Goal: Information Seeking & Learning: Learn about a topic

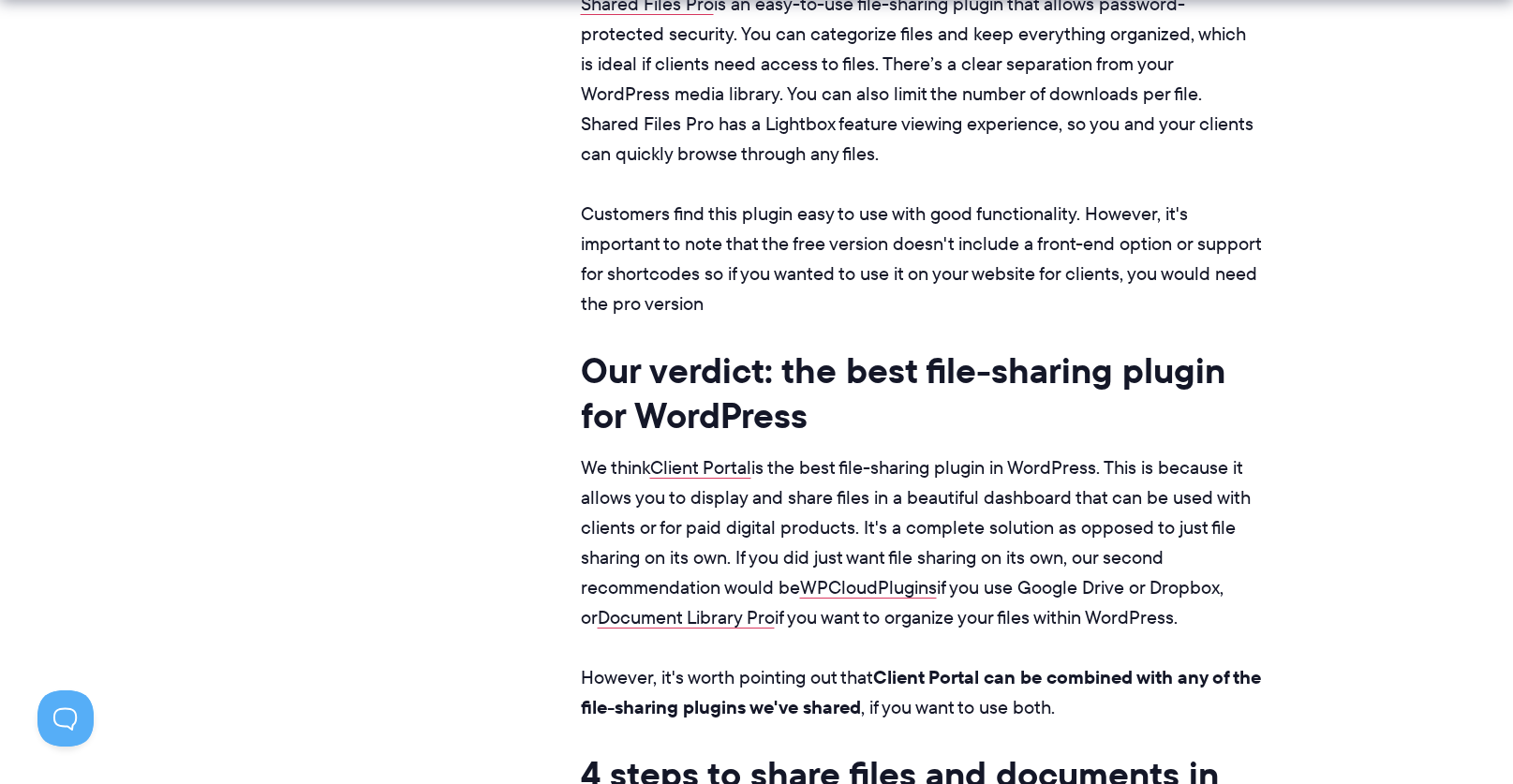
scroll to position [12079, 0]
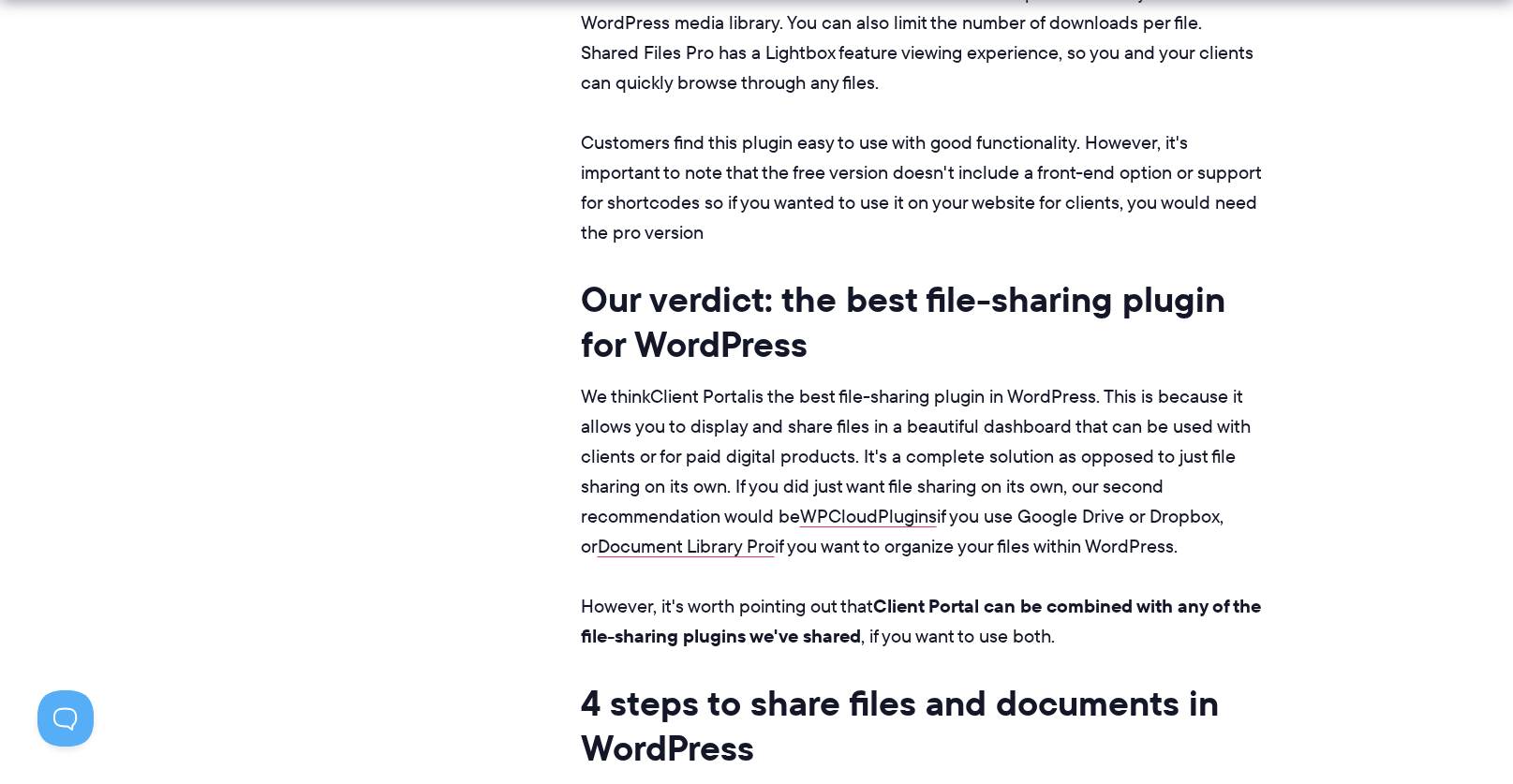
click at [712, 383] on link "Client Portal" at bounding box center [701, 396] width 101 height 26
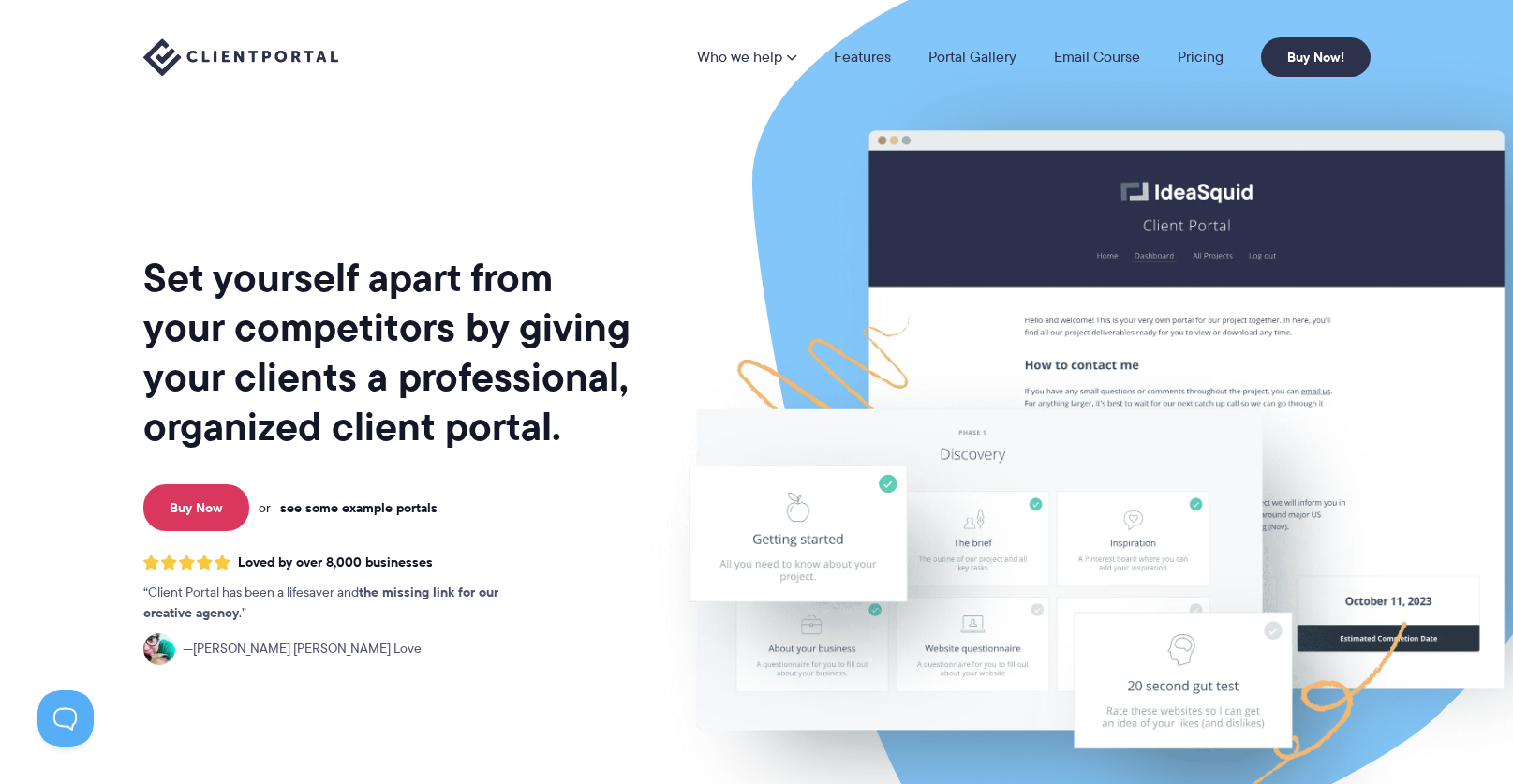
click at [399, 504] on link "see some example portals" at bounding box center [359, 507] width 158 height 17
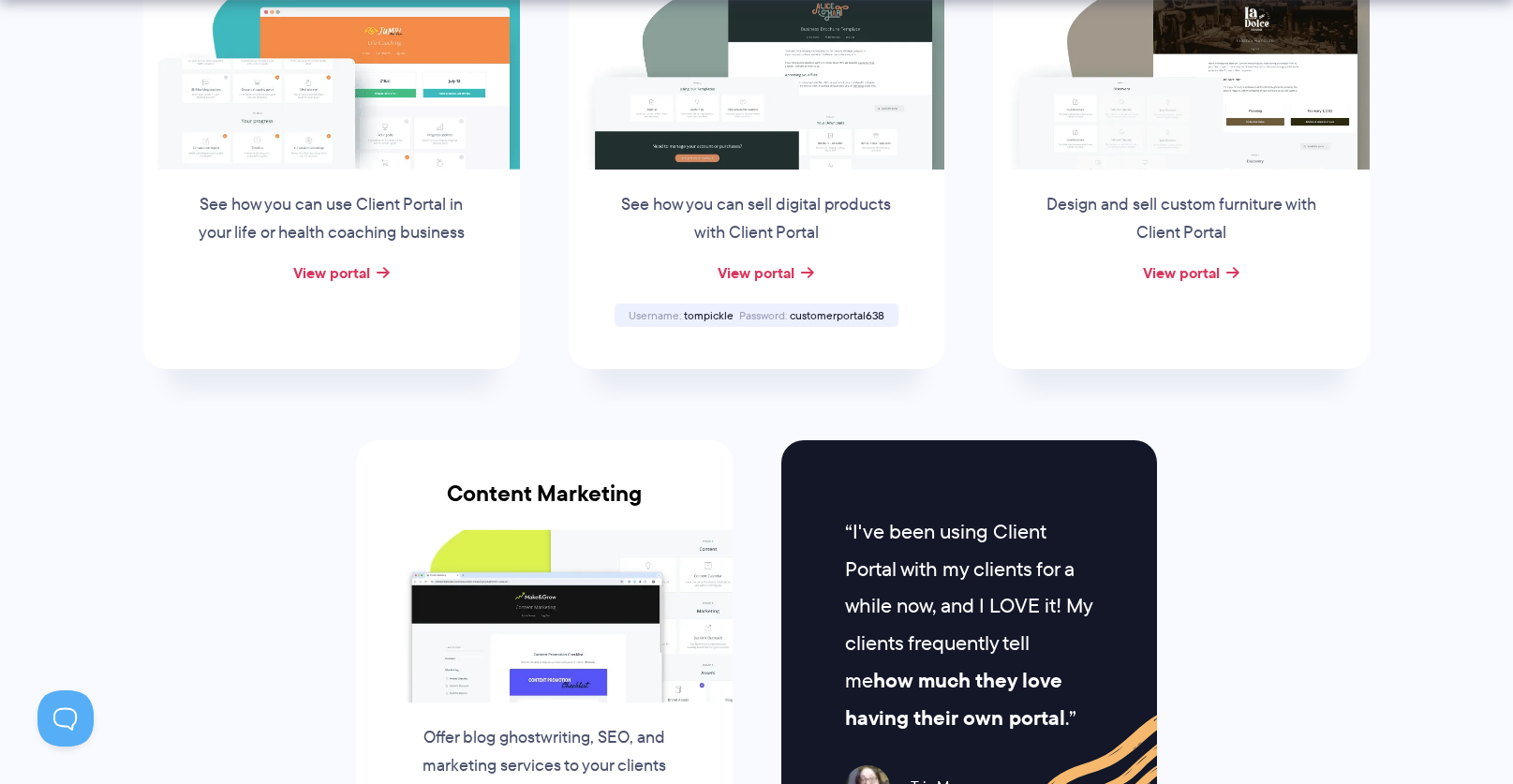
scroll to position [1592, 0]
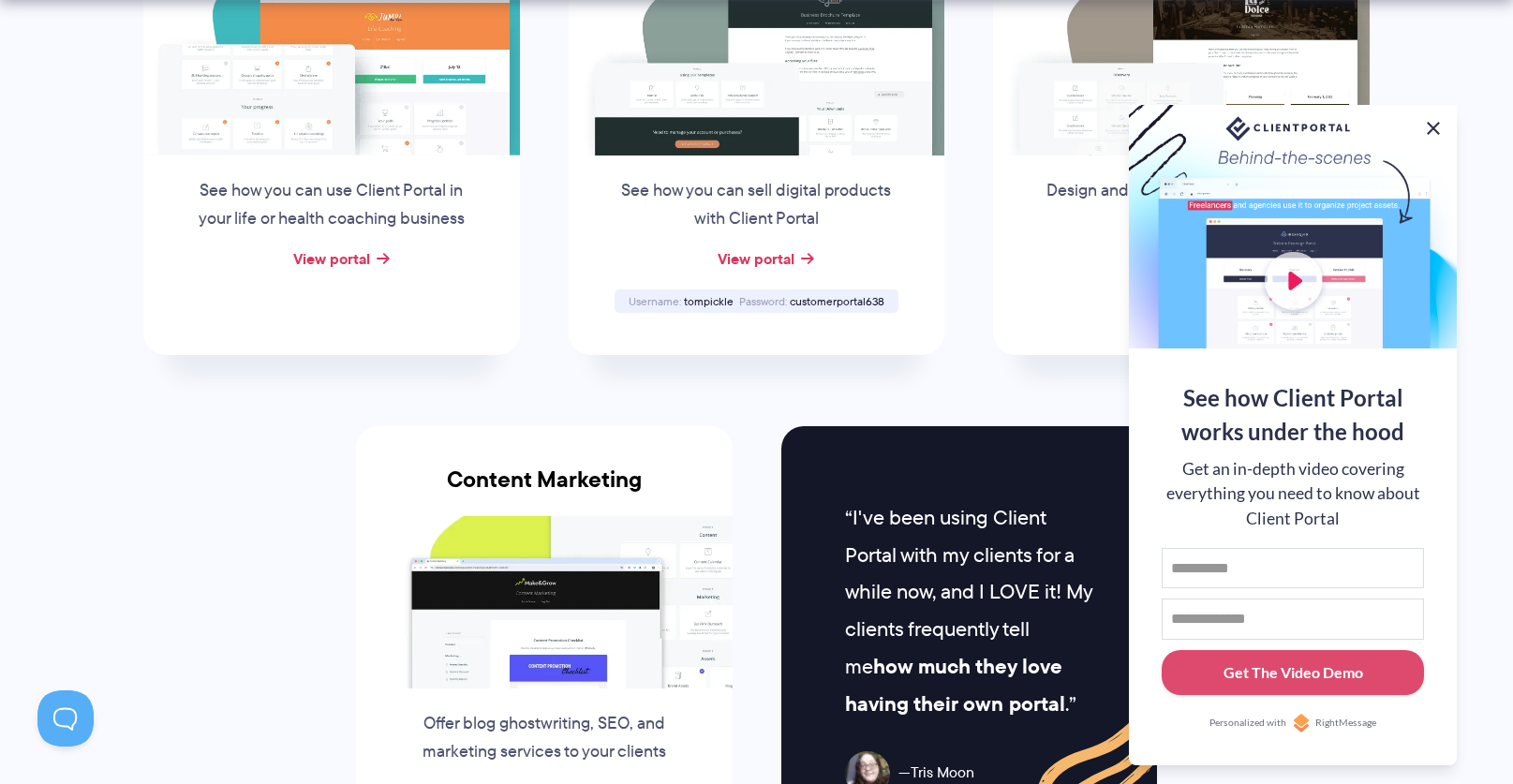
click at [1432, 122] on button at bounding box center [1433, 128] width 23 height 23
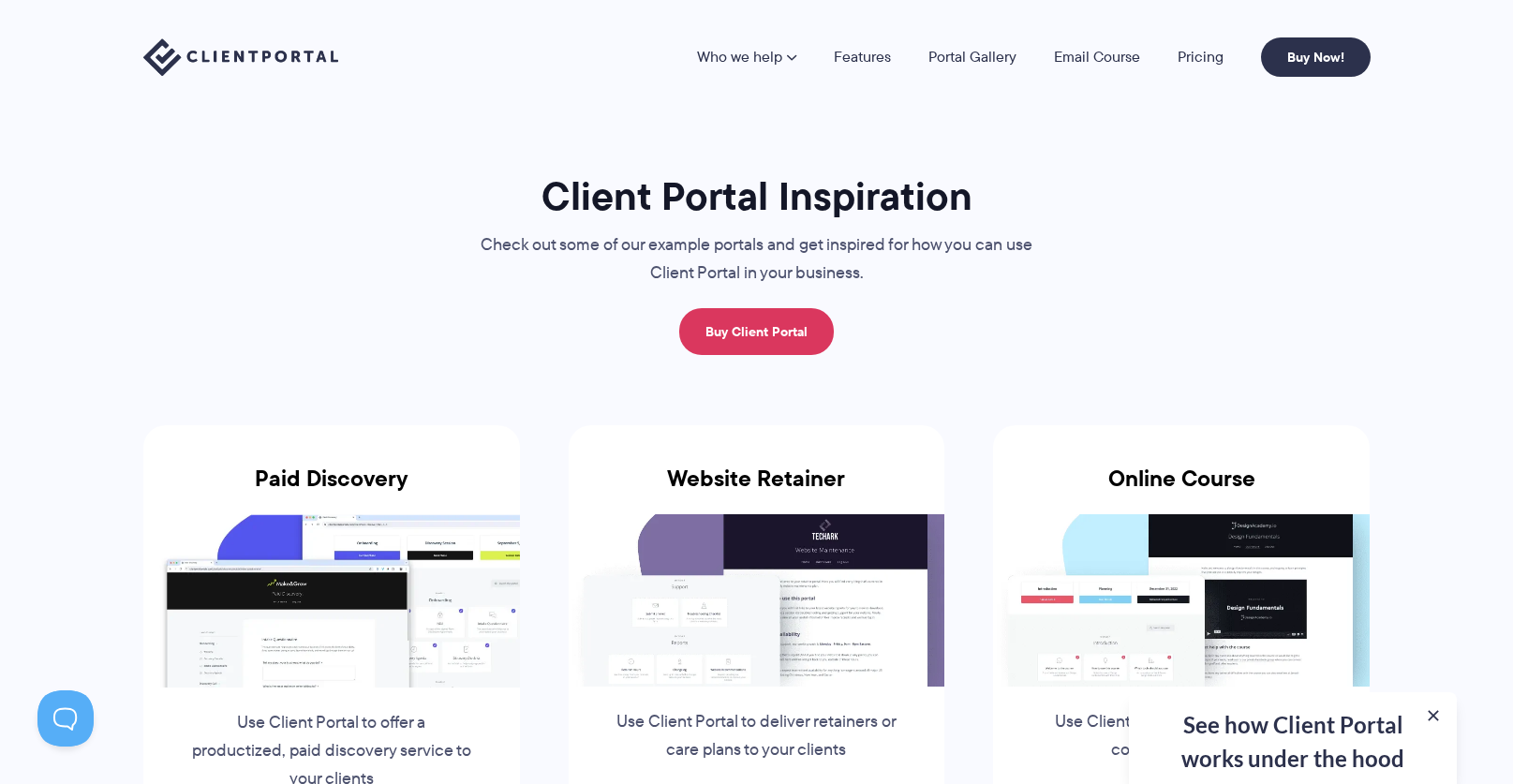
scroll to position [0, 0]
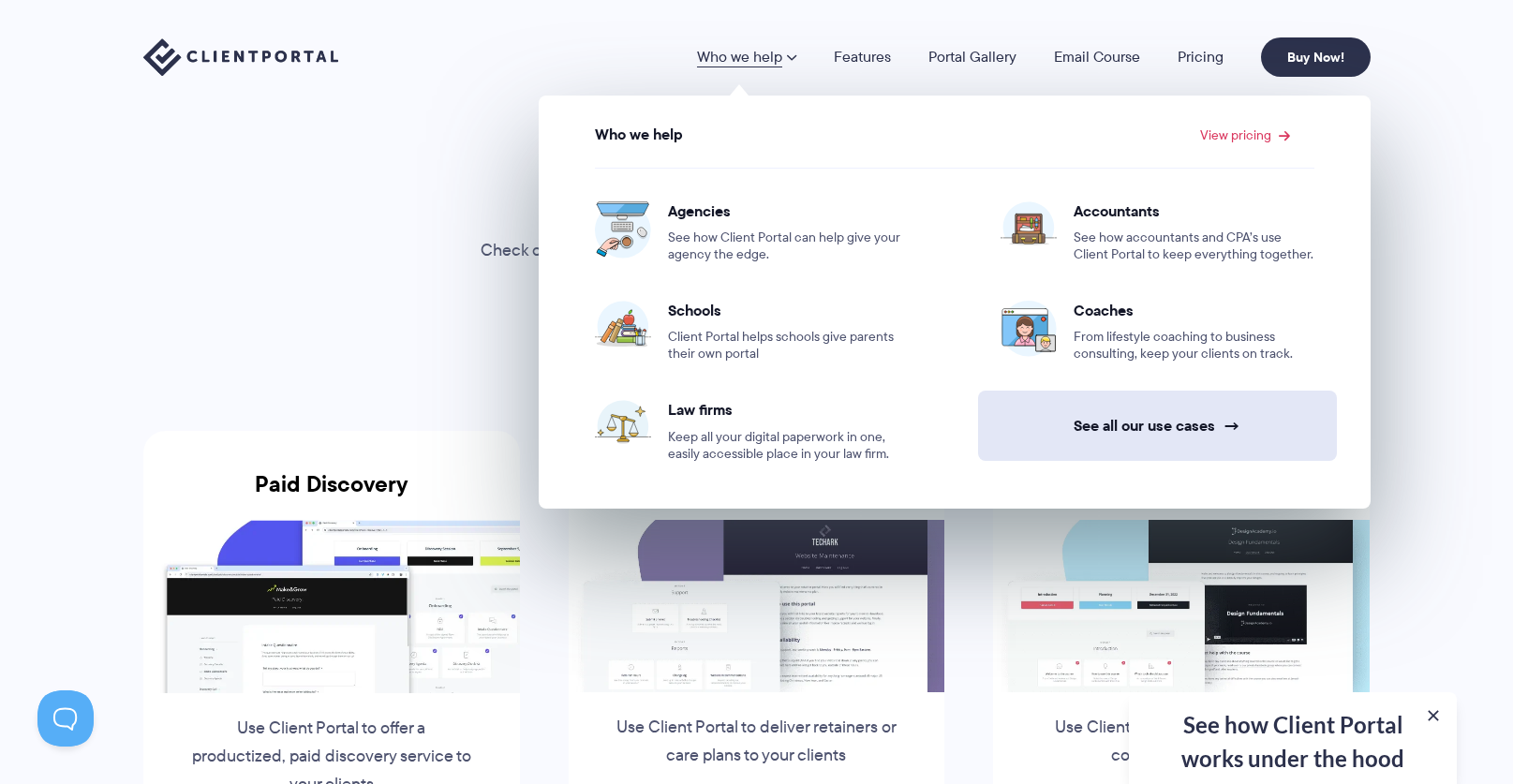
click at [1154, 426] on link "See all our use cases →" at bounding box center [1158, 425] width 359 height 70
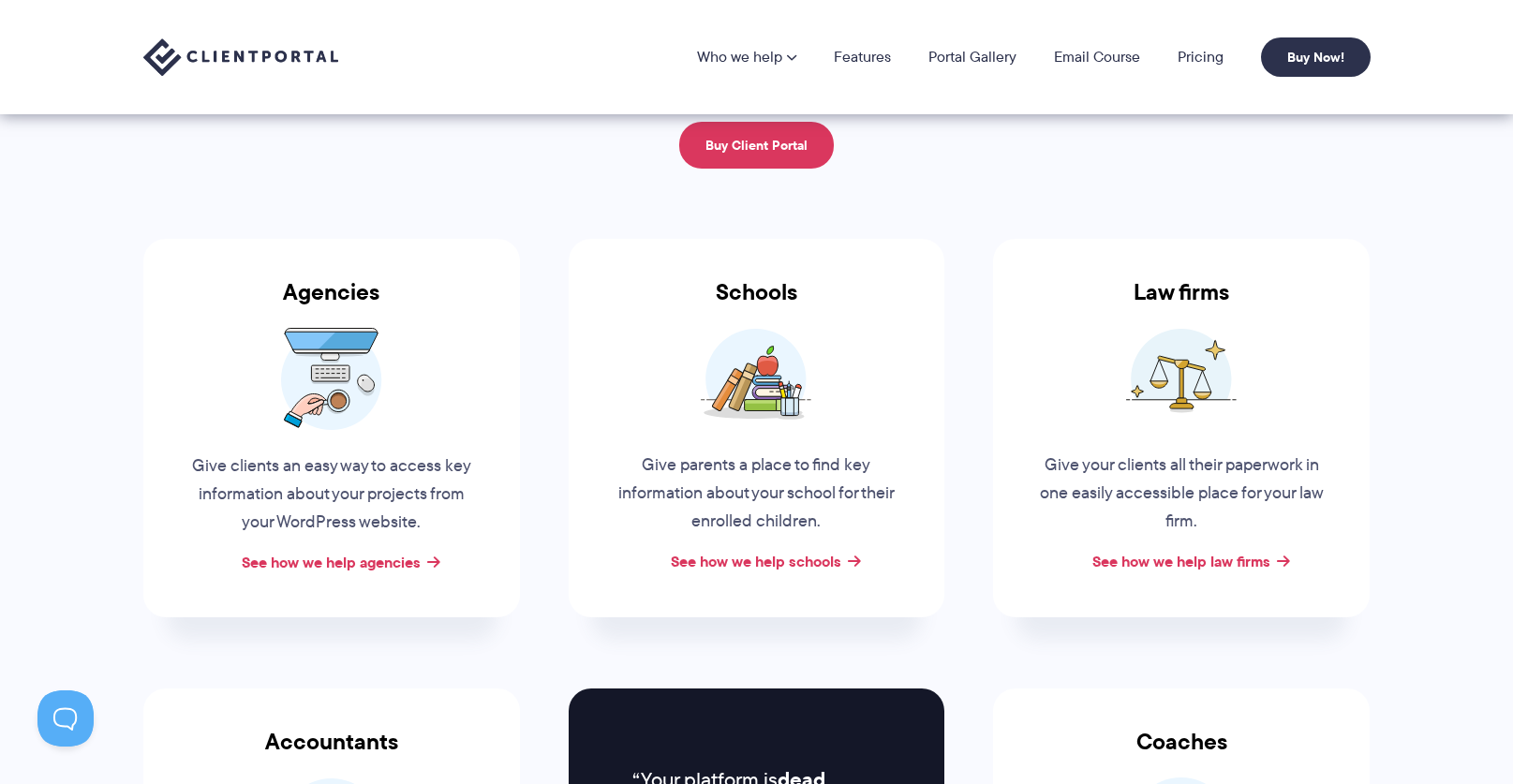
scroll to position [188, 0]
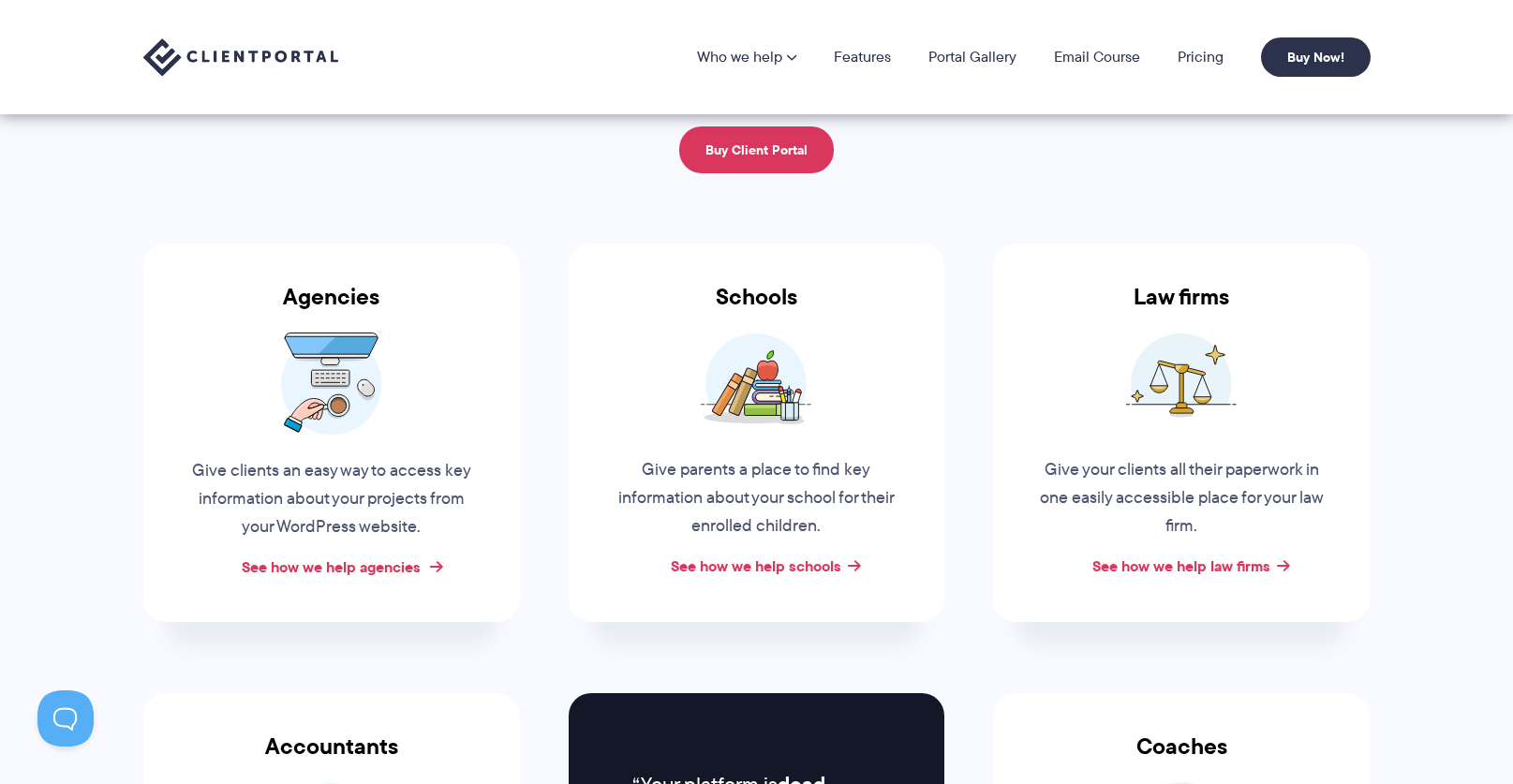
click at [334, 561] on link "See how we help agencies" at bounding box center [330, 567] width 179 height 23
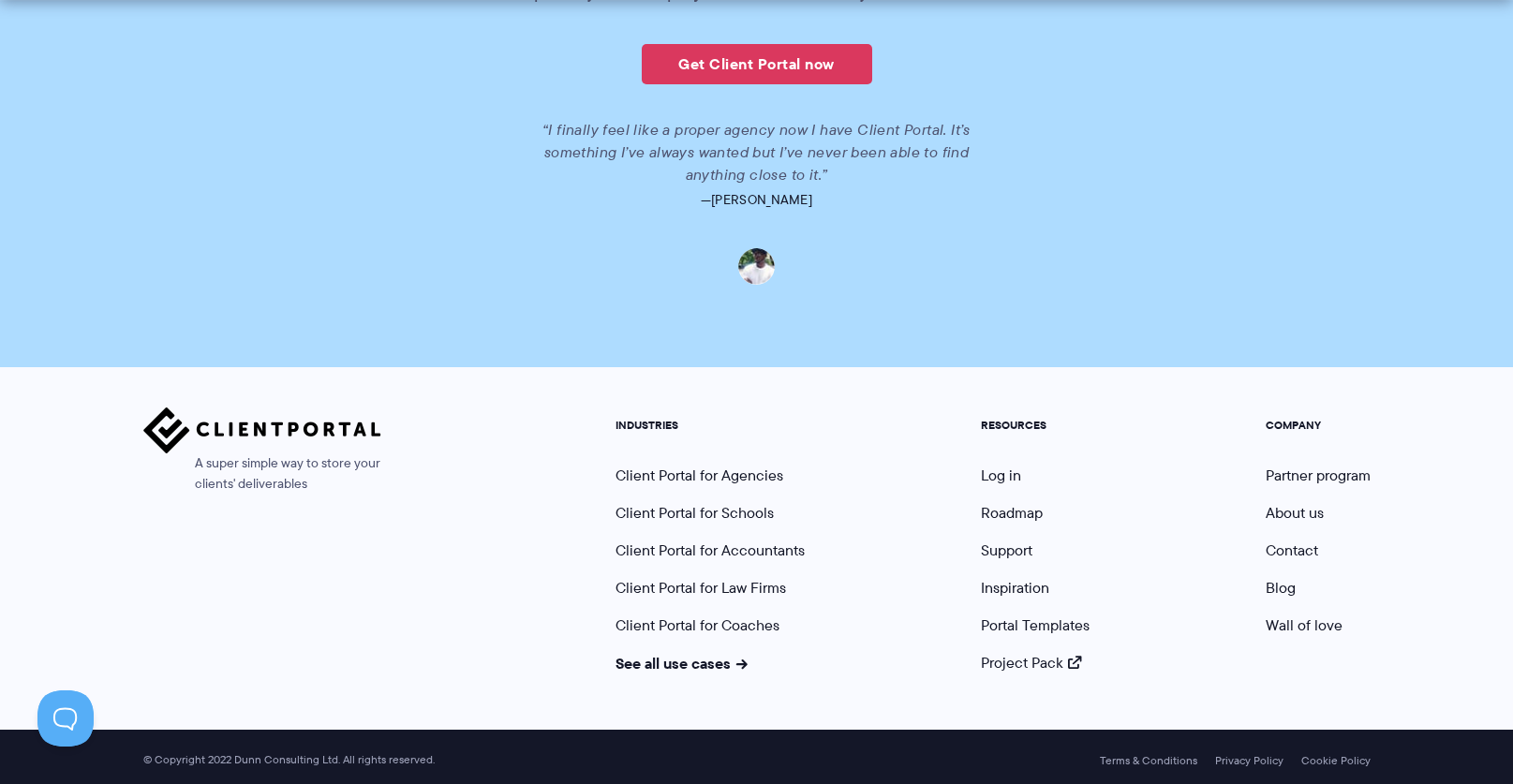
scroll to position [4394, 0]
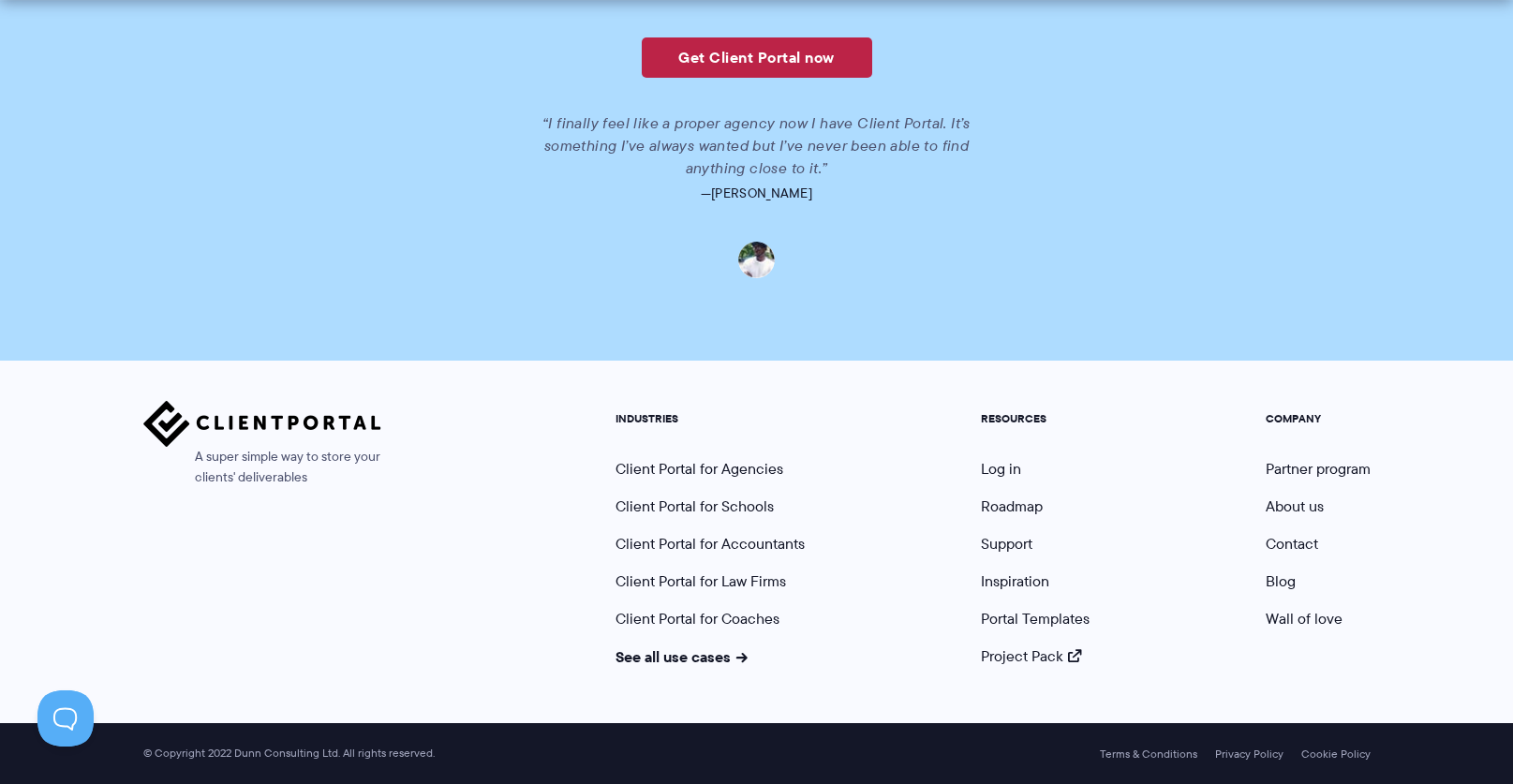
click at [706, 56] on link "Get Client Portal now" at bounding box center [756, 58] width 231 height 40
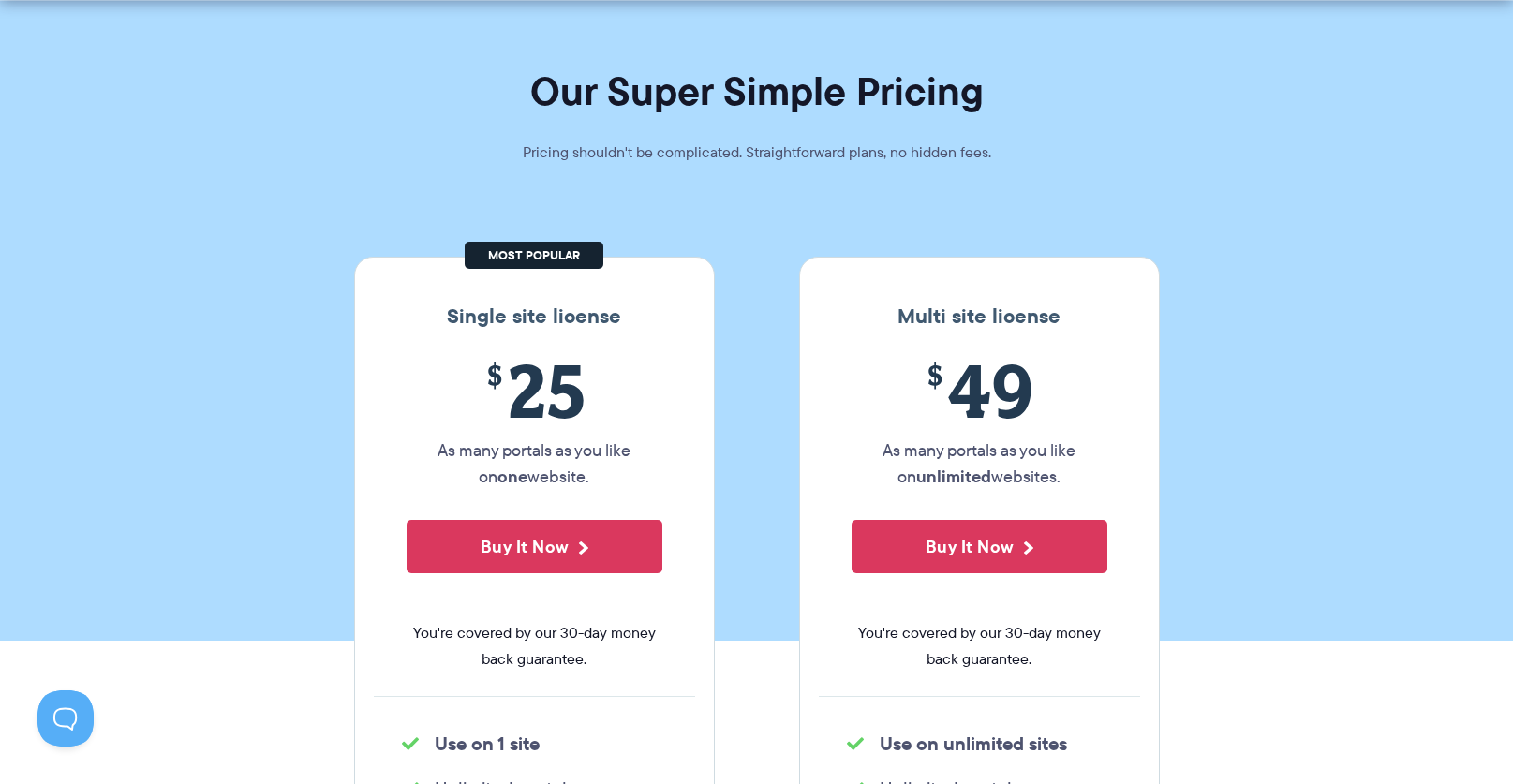
scroll to position [281, 0]
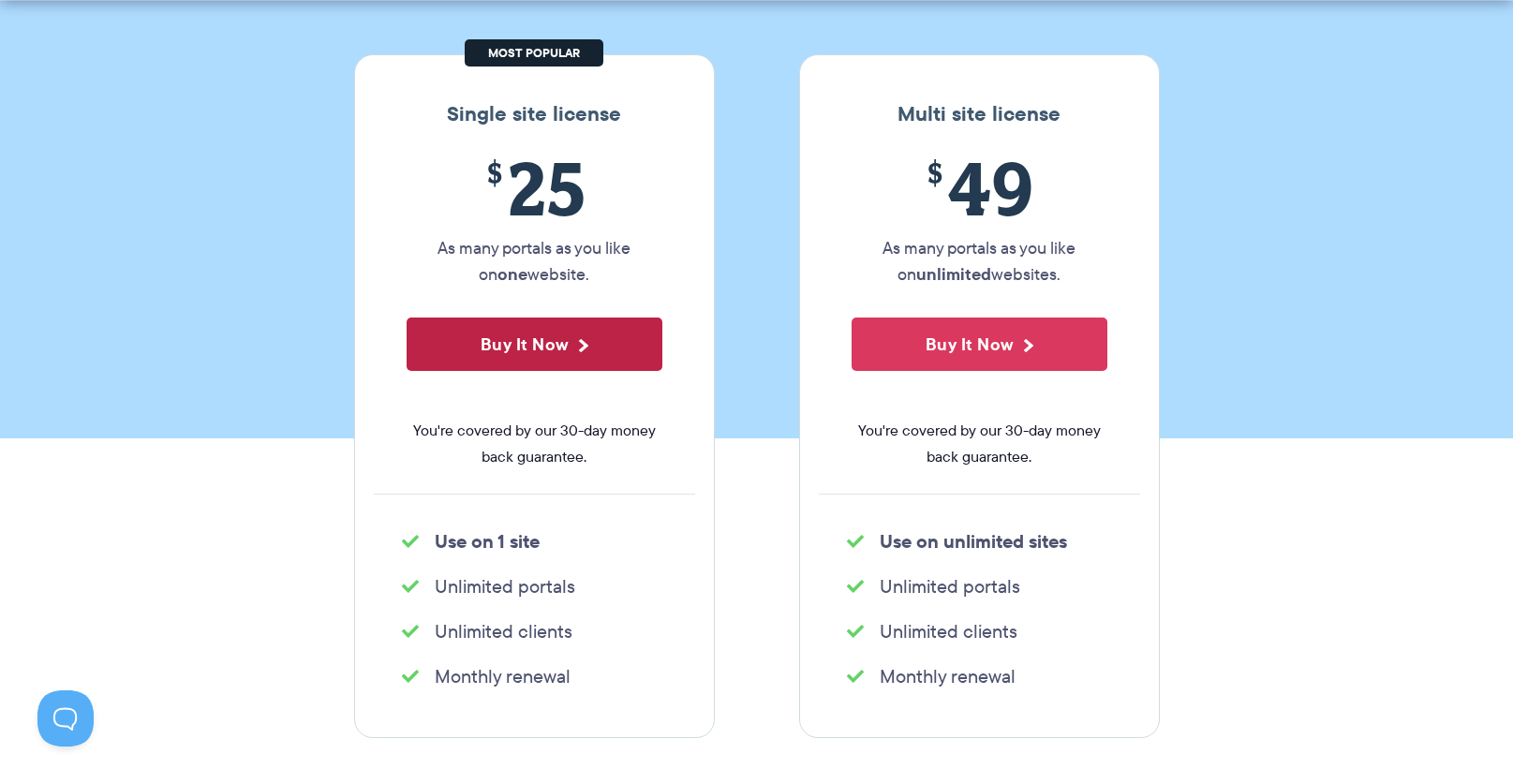
click at [489, 352] on button "Buy It Now" at bounding box center [534, 344] width 255 height 54
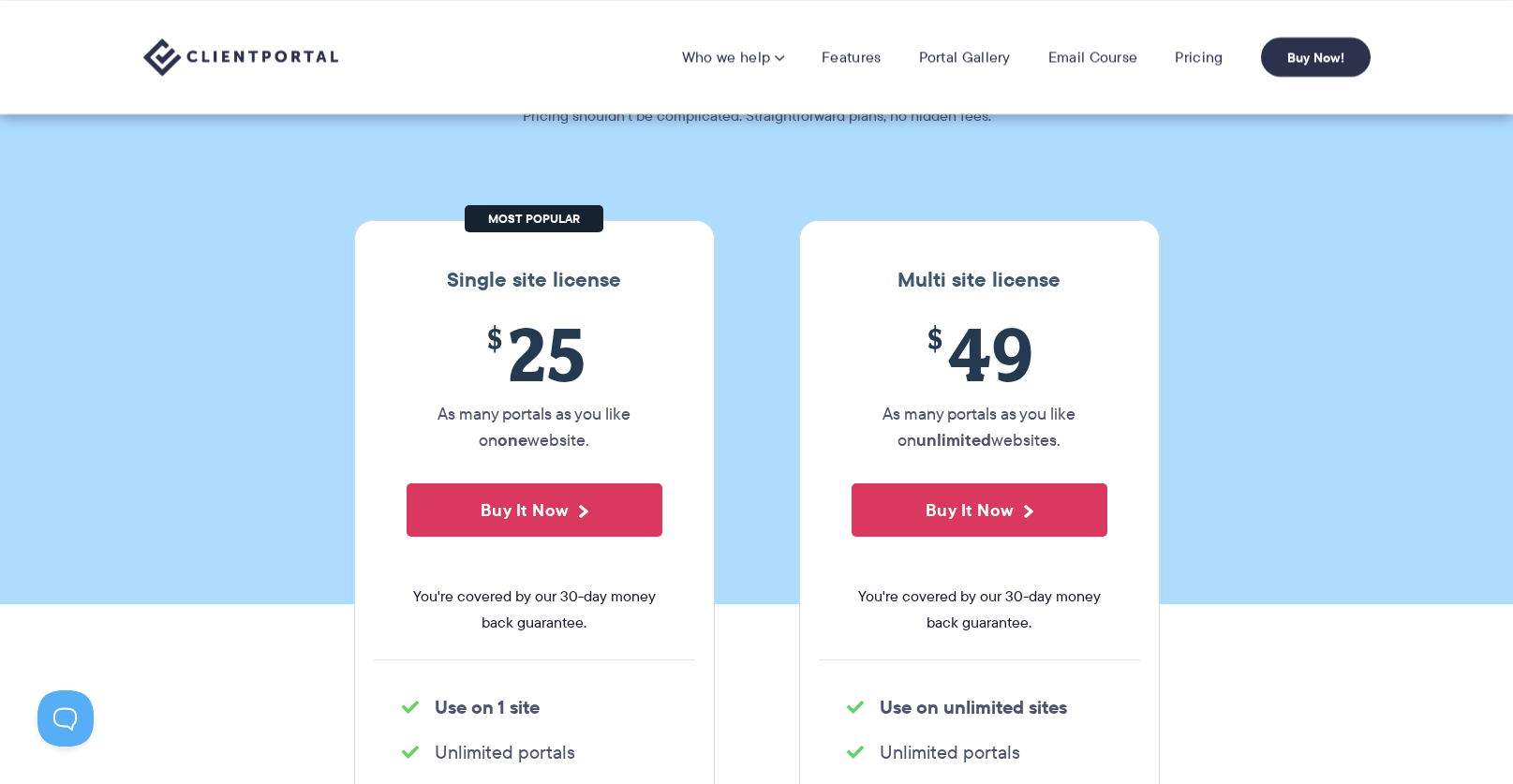
scroll to position [0, 0]
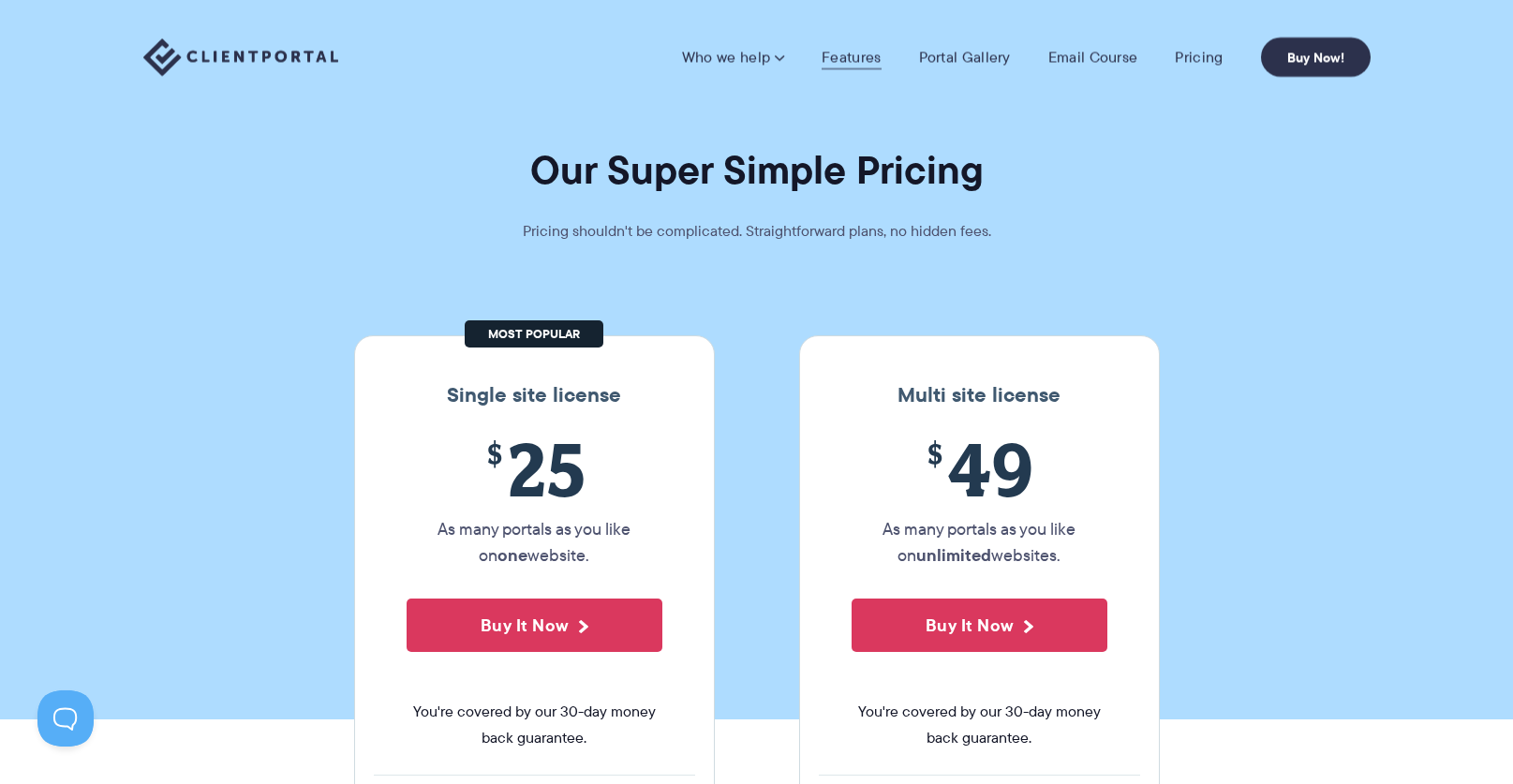
click at [850, 57] on link "Features" at bounding box center [850, 57] width 59 height 19
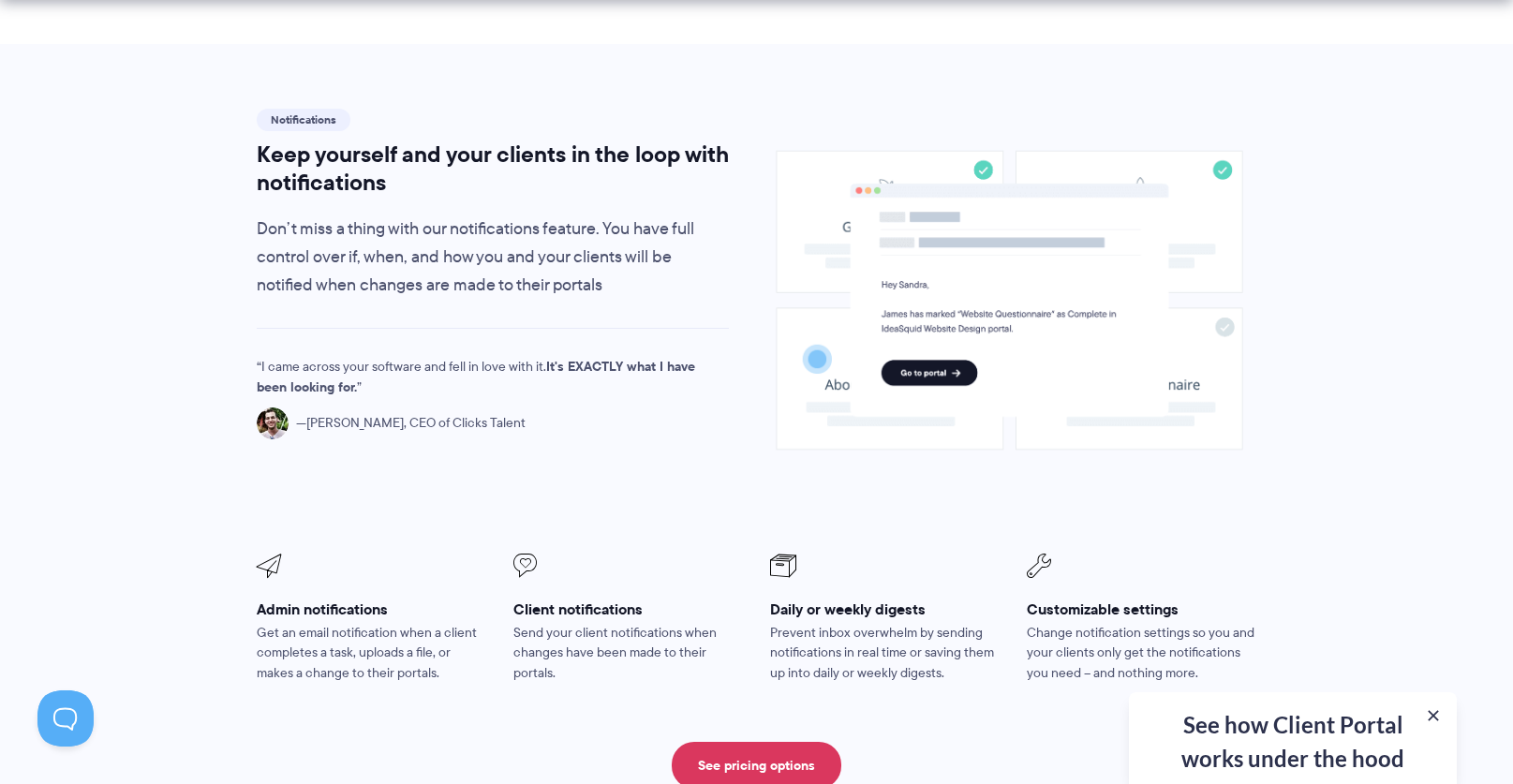
scroll to position [1686, 0]
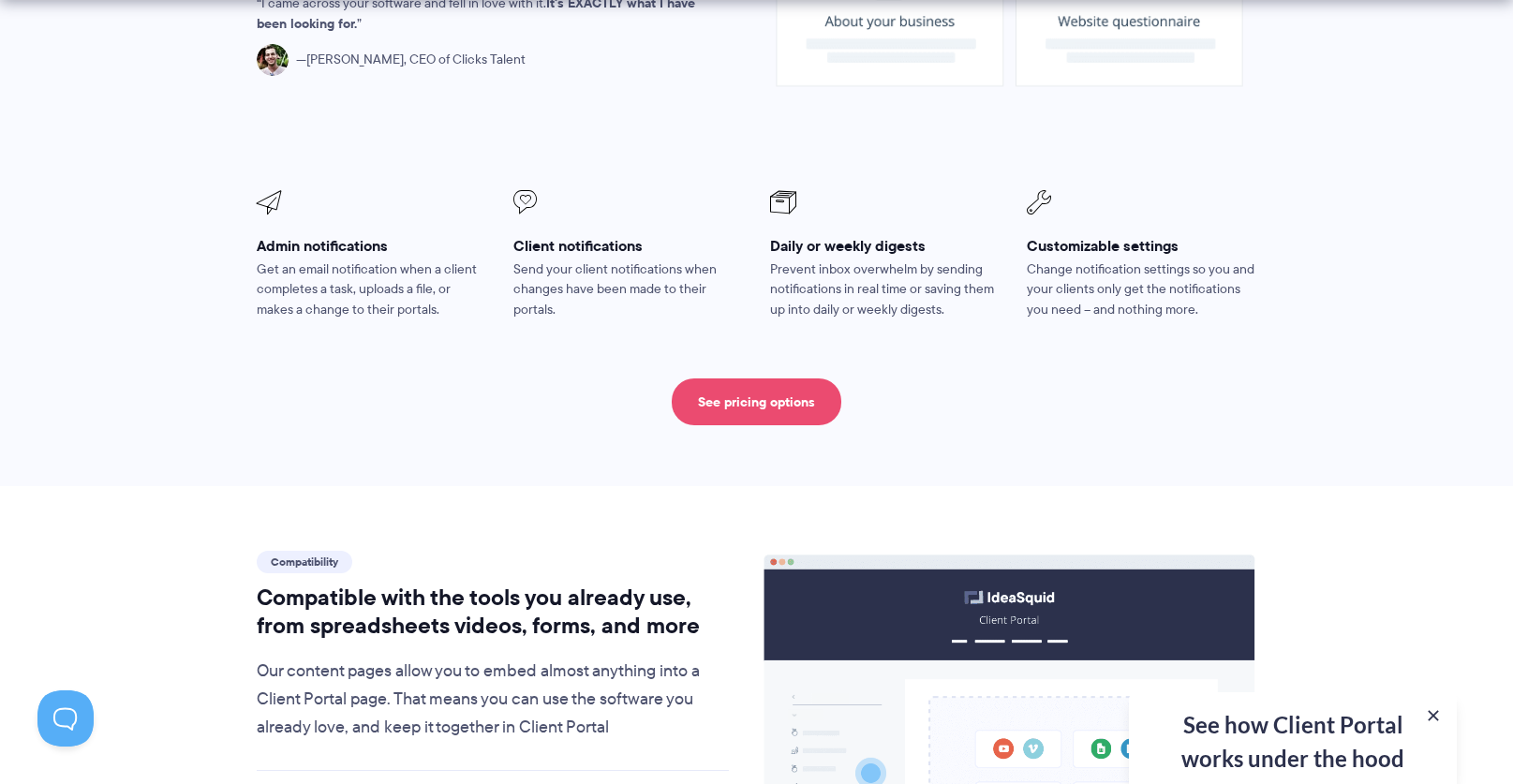
click at [777, 378] on link "See pricing options" at bounding box center [756, 401] width 170 height 47
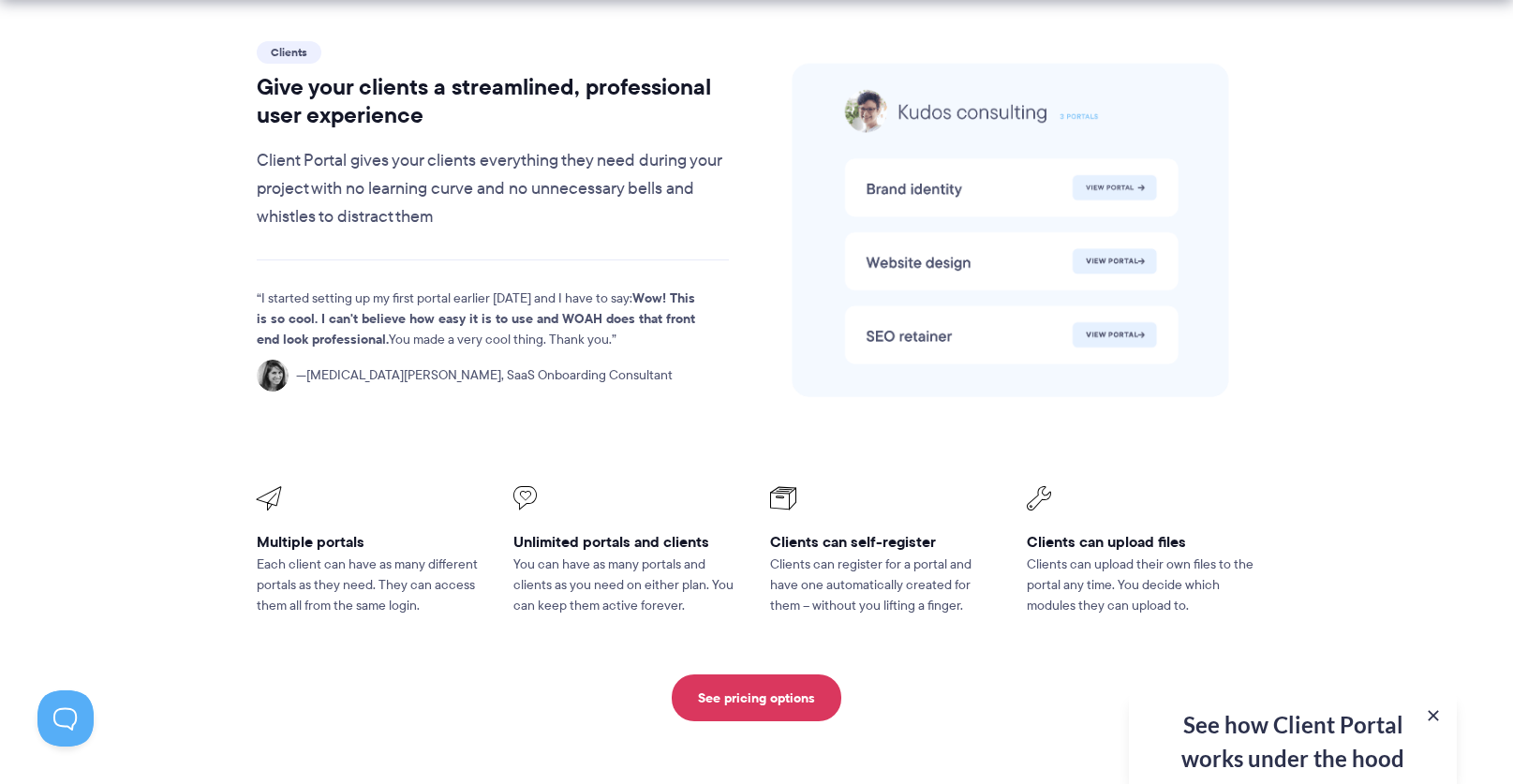
scroll to position [4214, 0]
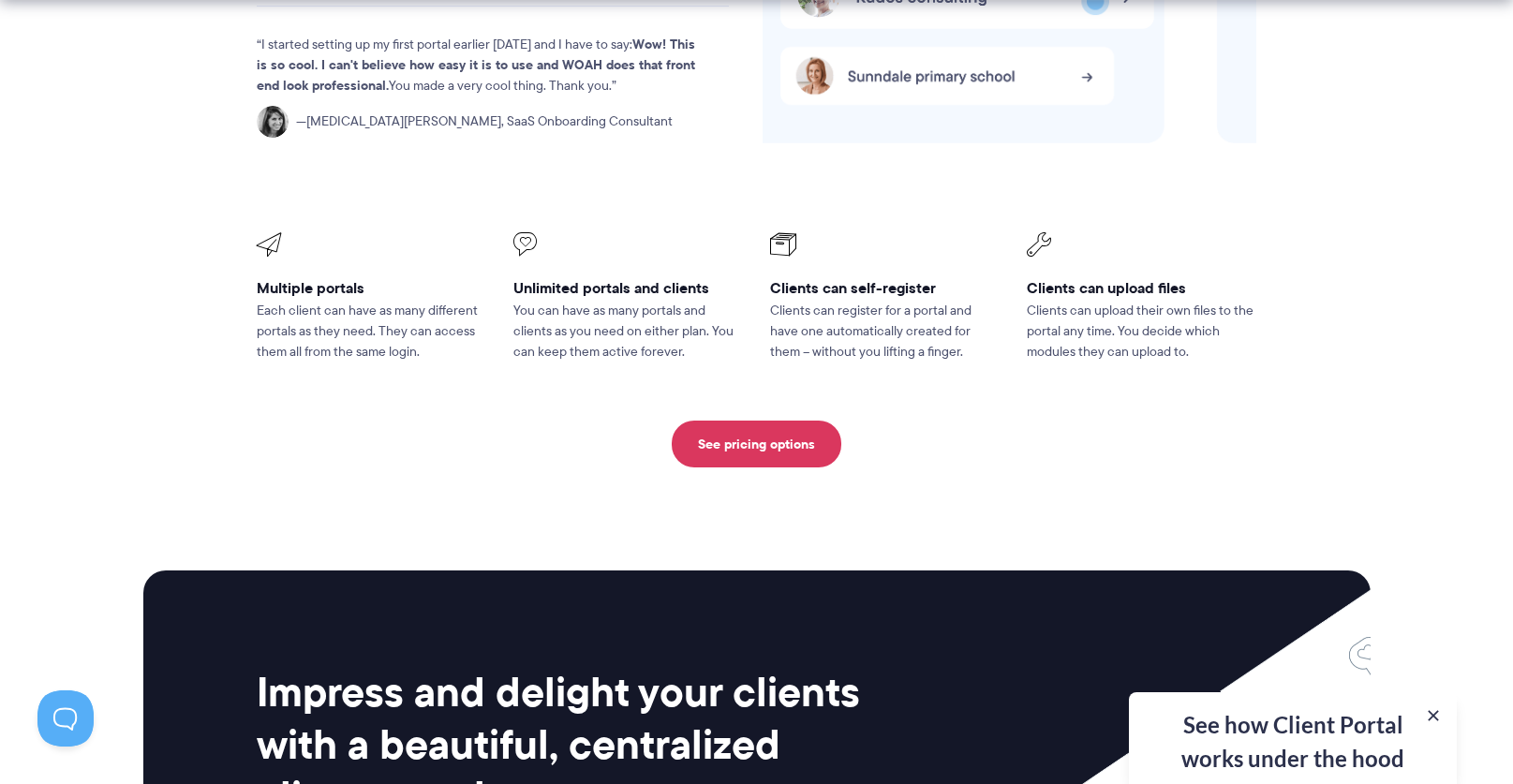
drag, startPoint x: 1252, startPoint y: 304, endPoint x: 1342, endPoint y: 296, distance: 90.4
click at [1342, 296] on section "Clients Give your clients a streamlined, professional user experience Client Po…" at bounding box center [756, 126] width 1513 height 806
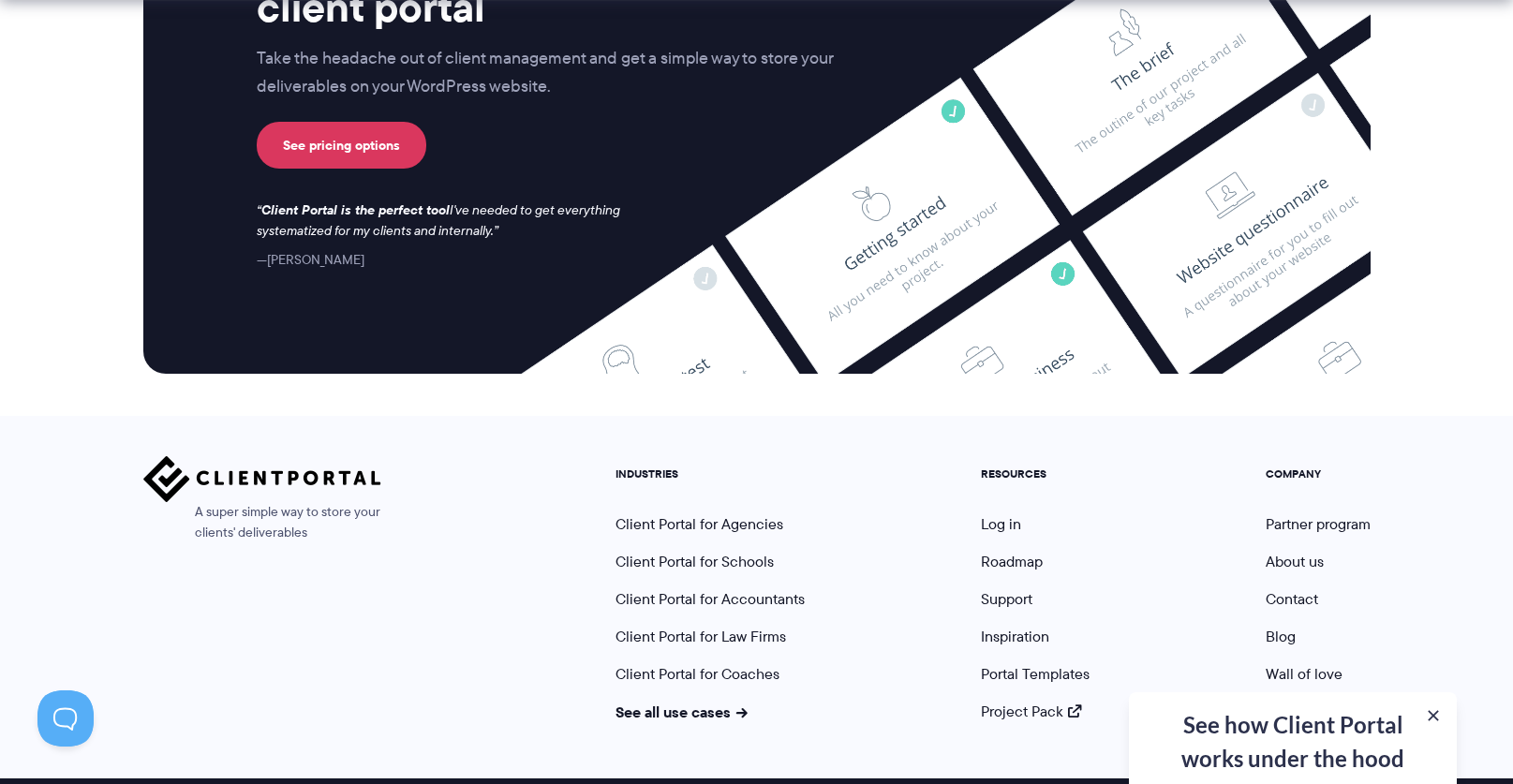
scroll to position [5008, 0]
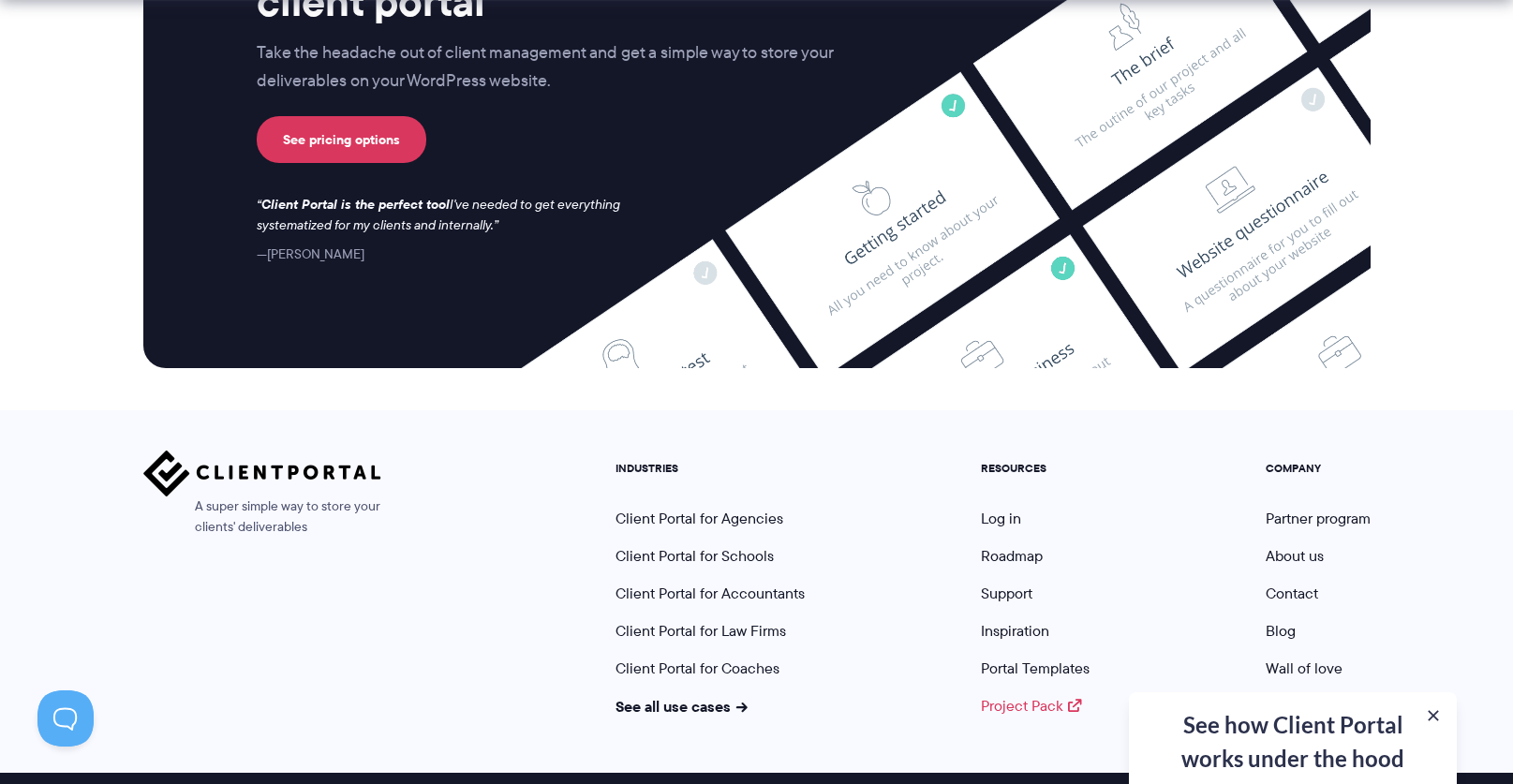
click at [1045, 695] on link "Project Pack" at bounding box center [1031, 706] width 101 height 22
click at [1020, 583] on link "Support" at bounding box center [1007, 593] width 52 height 22
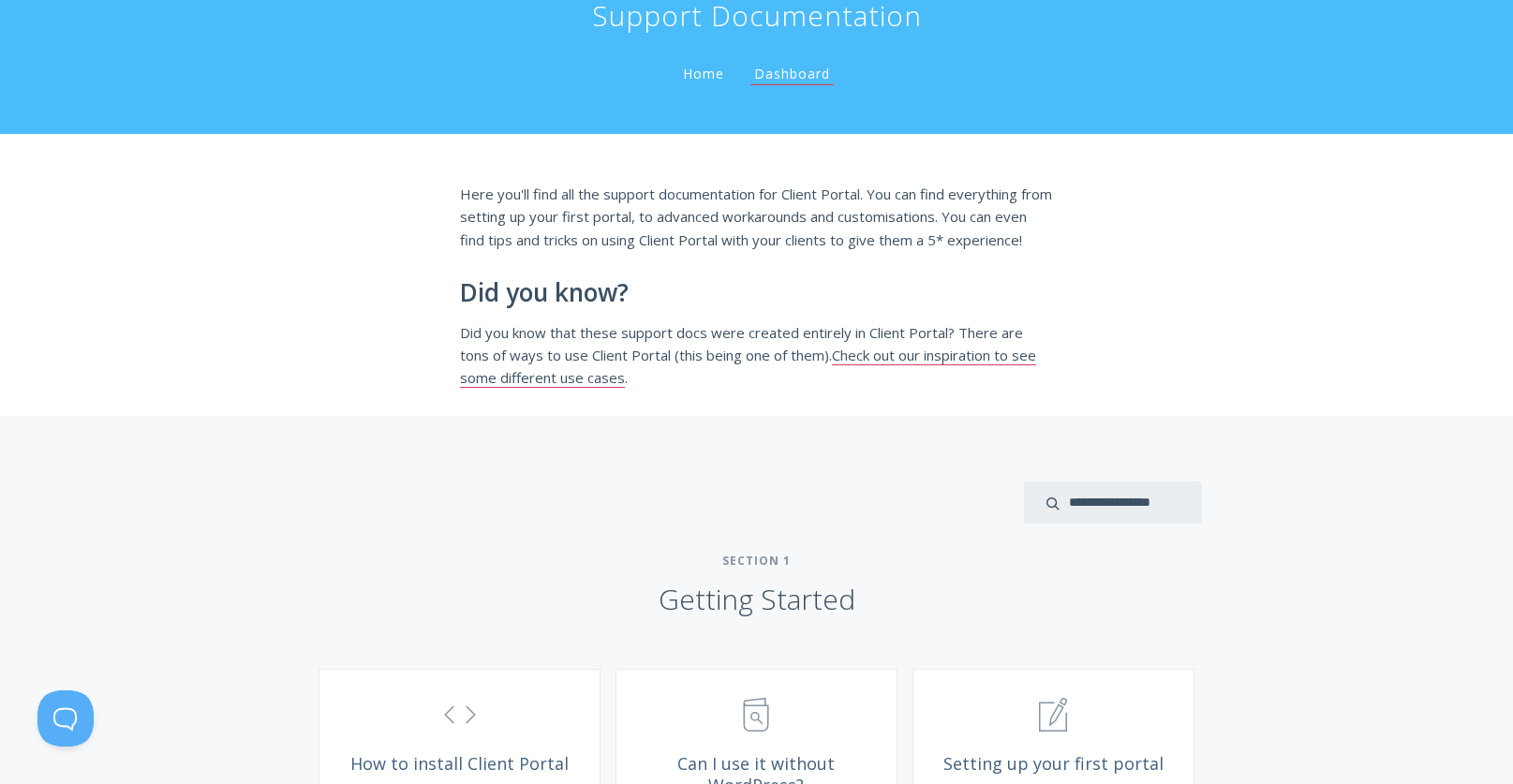
scroll to position [655, 0]
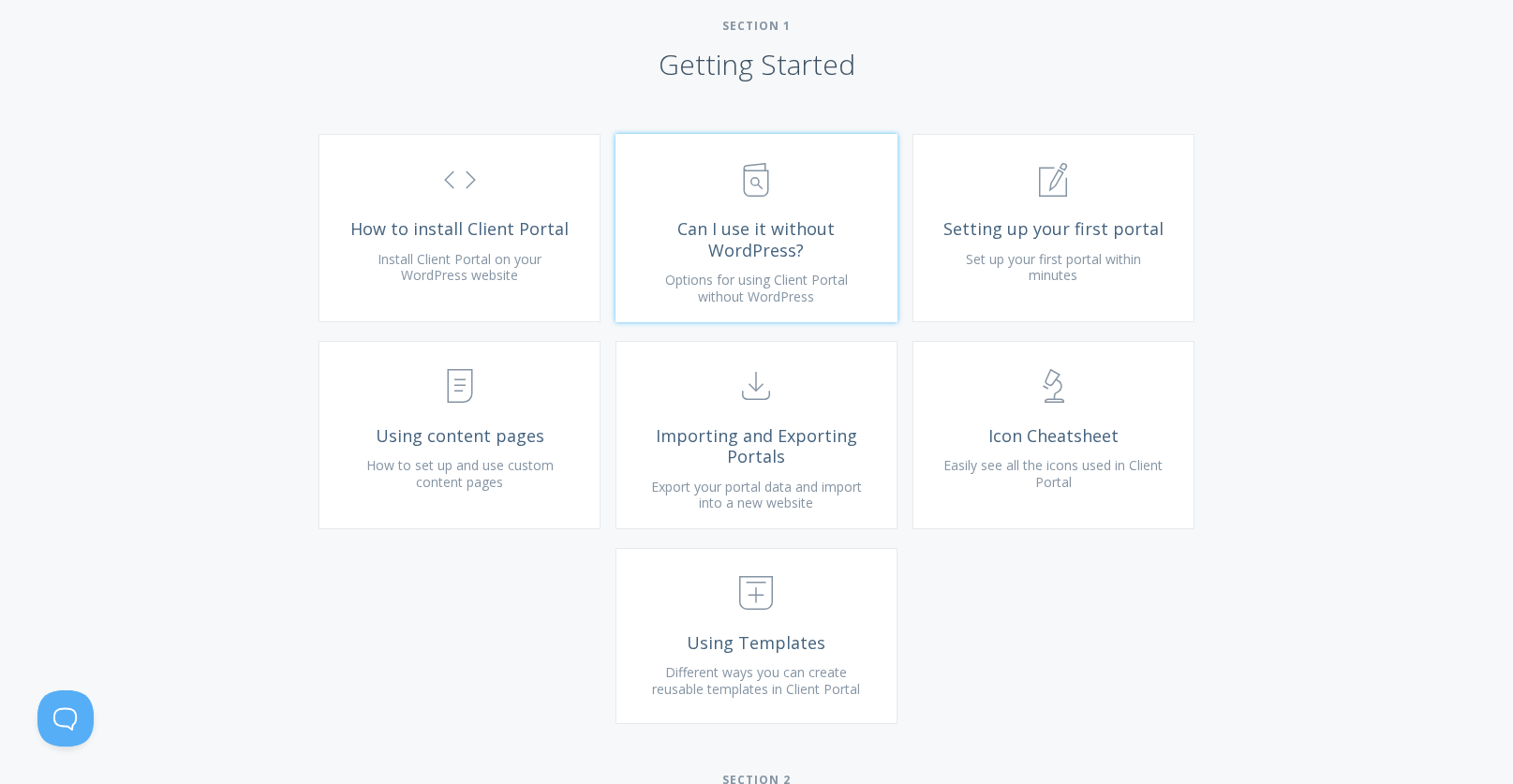
click at [758, 238] on link ".st0{fill:none;stroke:#000000;stroke-width:2;stroke-miterlimit:10;} Untitled-13…" at bounding box center [756, 227] width 282 height 189
click at [459, 403] on icon ".st0{fill:none;stroke:#000000;stroke-width:2;stroke-miterlimit:10;} Untitled-15" at bounding box center [460, 386] width 34 height 34
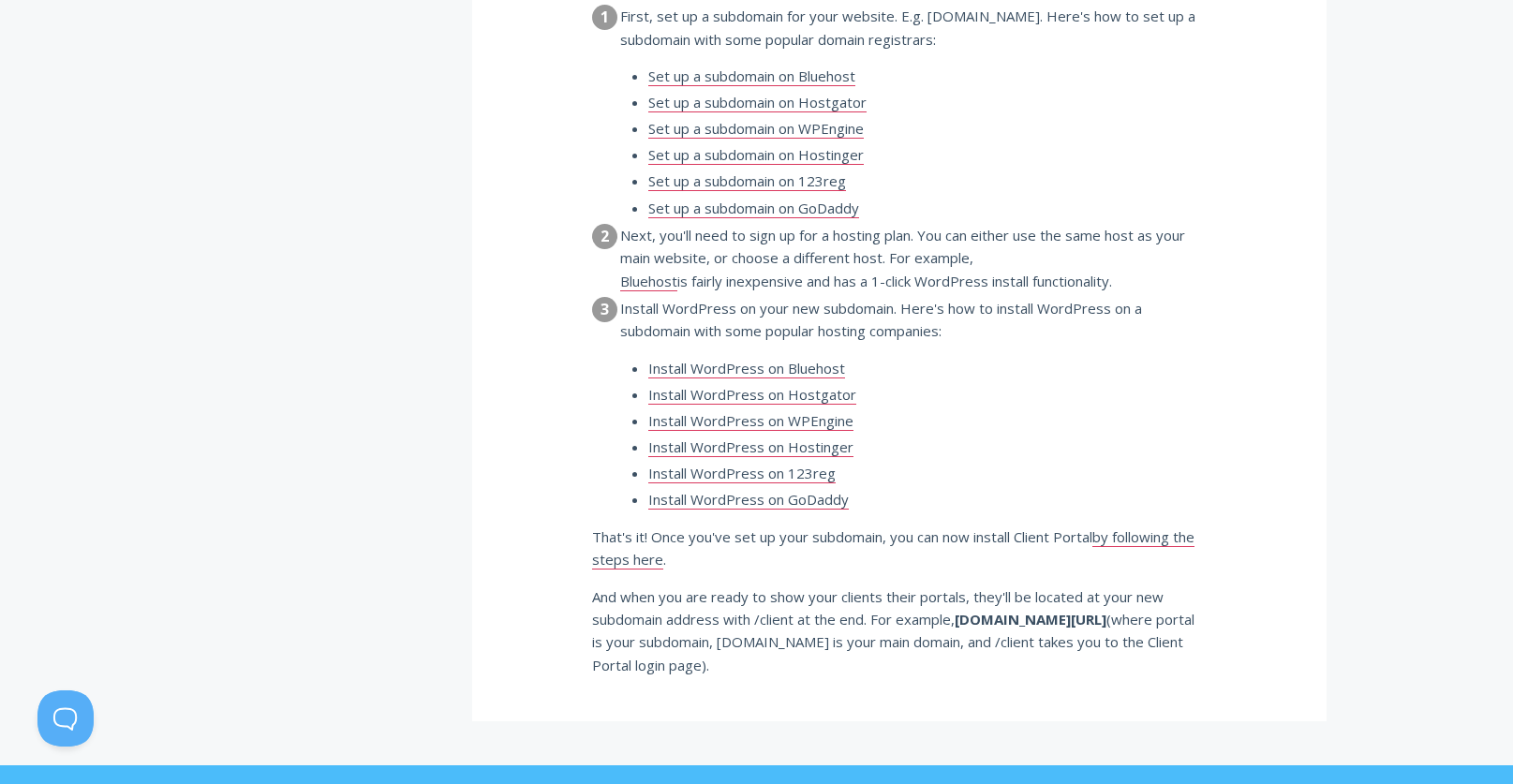
scroll to position [1468, 0]
